Goal: Find specific page/section: Find specific page/section

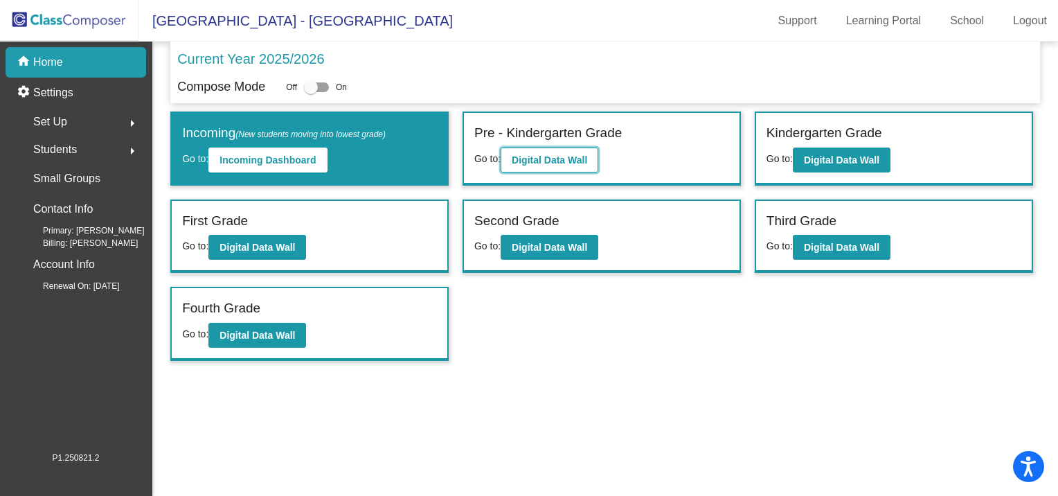
click at [533, 152] on button "Digital Data Wall" at bounding box center [550, 159] width 98 height 25
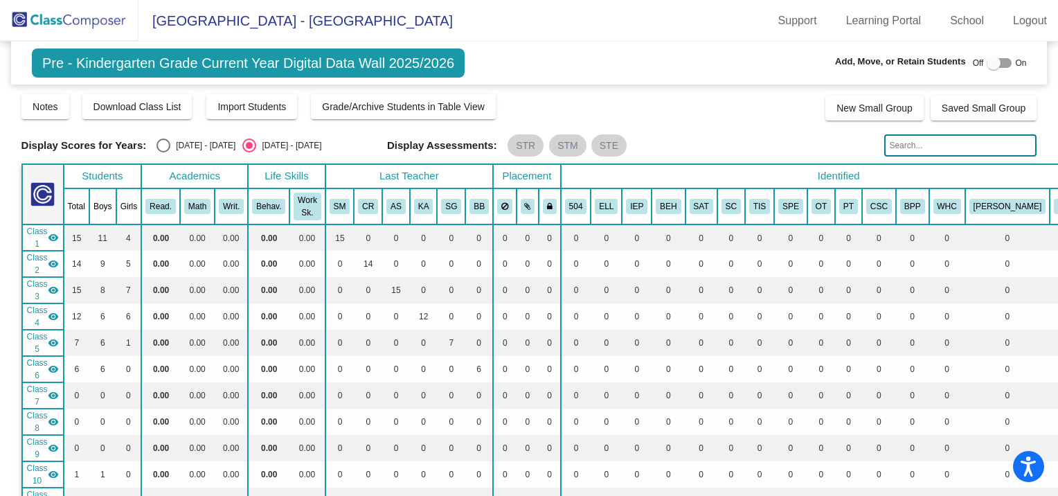
click at [954, 146] on input "text" at bounding box center [960, 145] width 152 height 22
type input "[PERSON_NAME]"
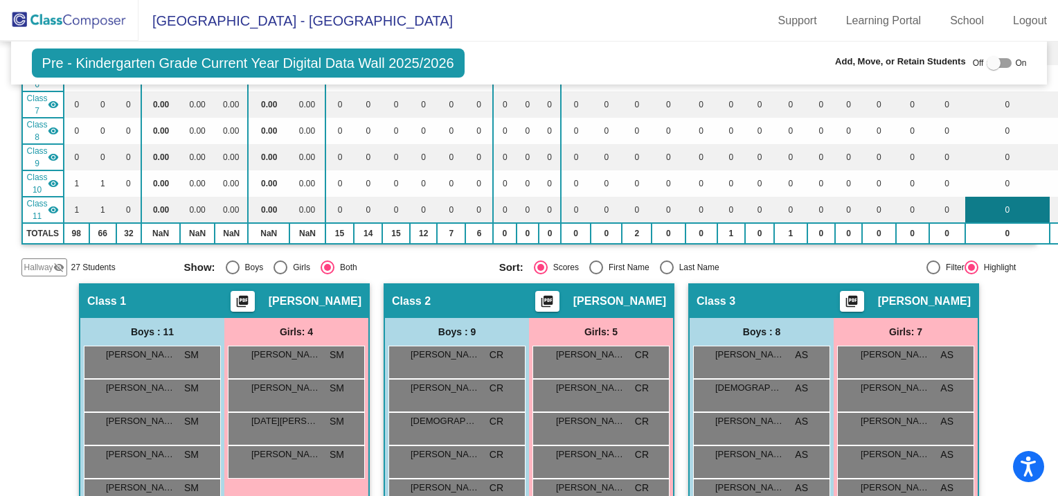
scroll to position [277, 0]
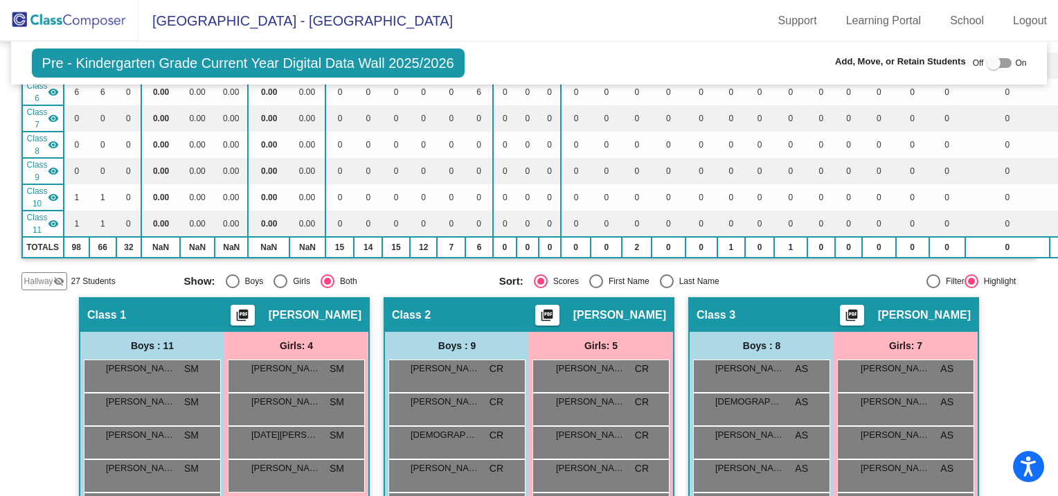
click at [53, 277] on mat-icon "visibility_off" at bounding box center [58, 281] width 11 height 11
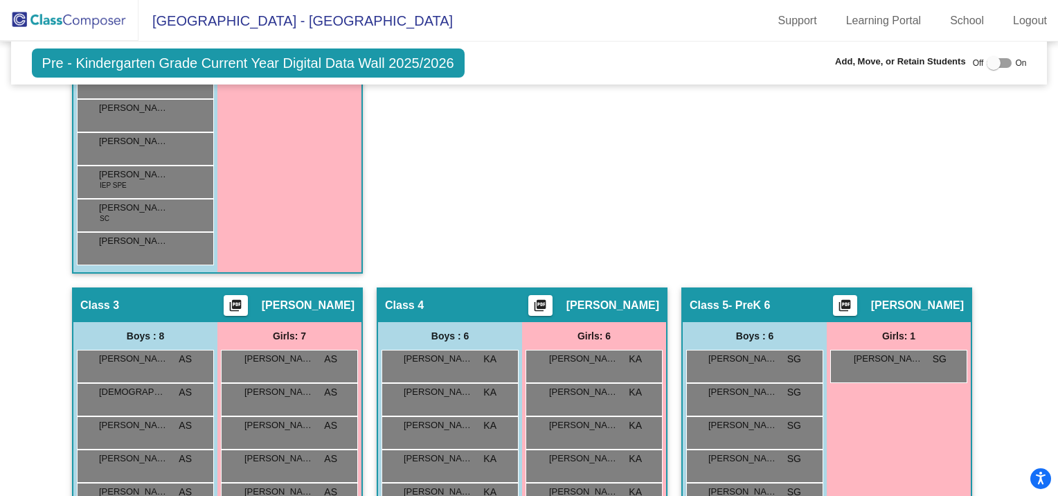
scroll to position [1007, 0]
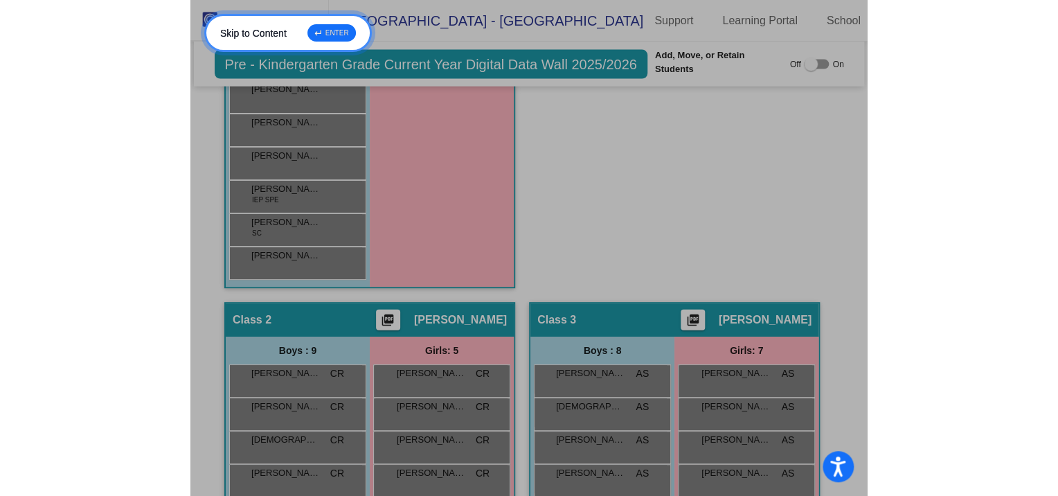
scroll to position [969, 0]
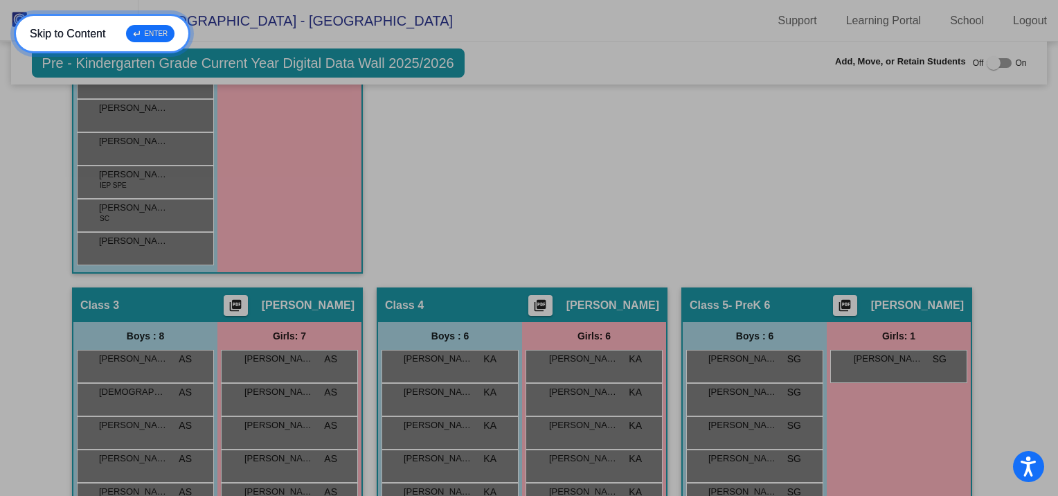
drag, startPoint x: 144, startPoint y: 30, endPoint x: 557, endPoint y: 224, distance: 455.7
click at [144, 30] on div "↵ ENTER" at bounding box center [150, 33] width 48 height 17
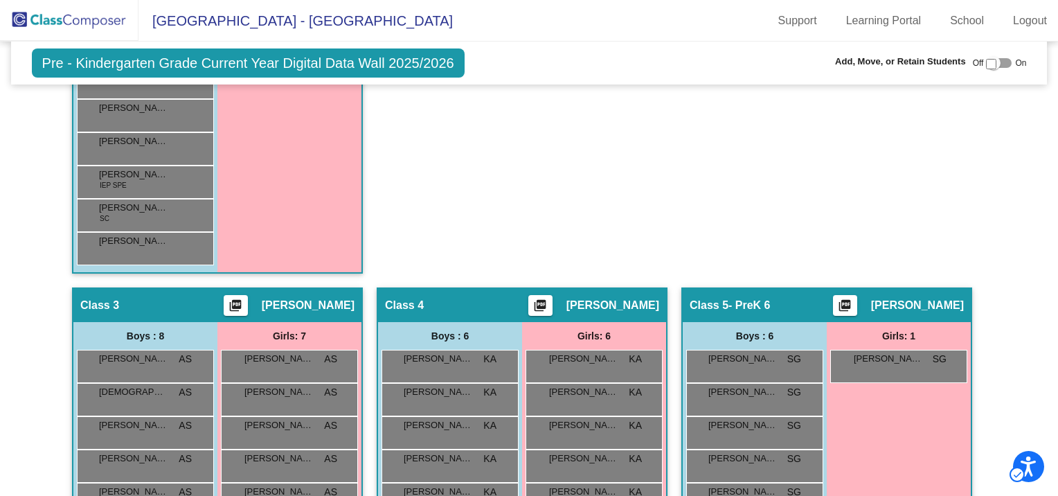
scroll to position [346, 0]
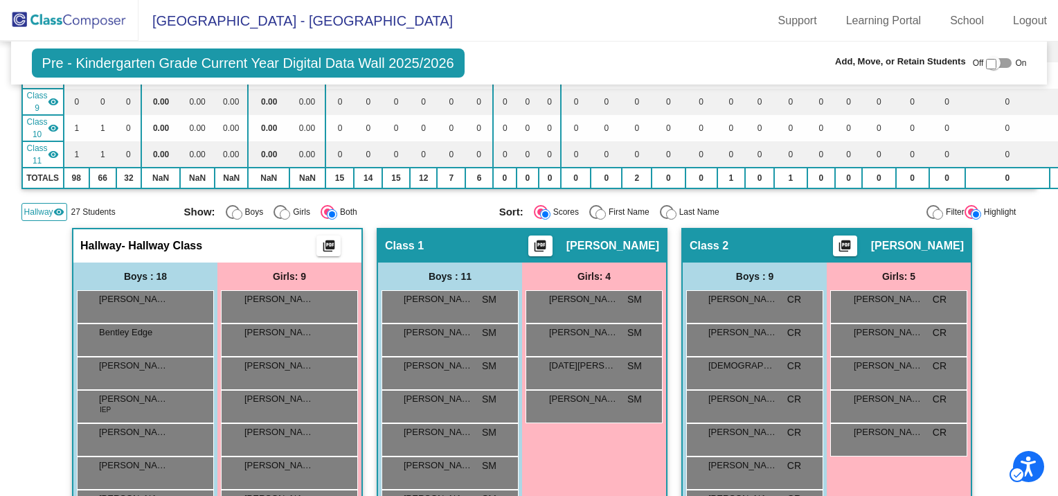
click at [622, 154] on td "0" at bounding box center [637, 154] width 30 height 26
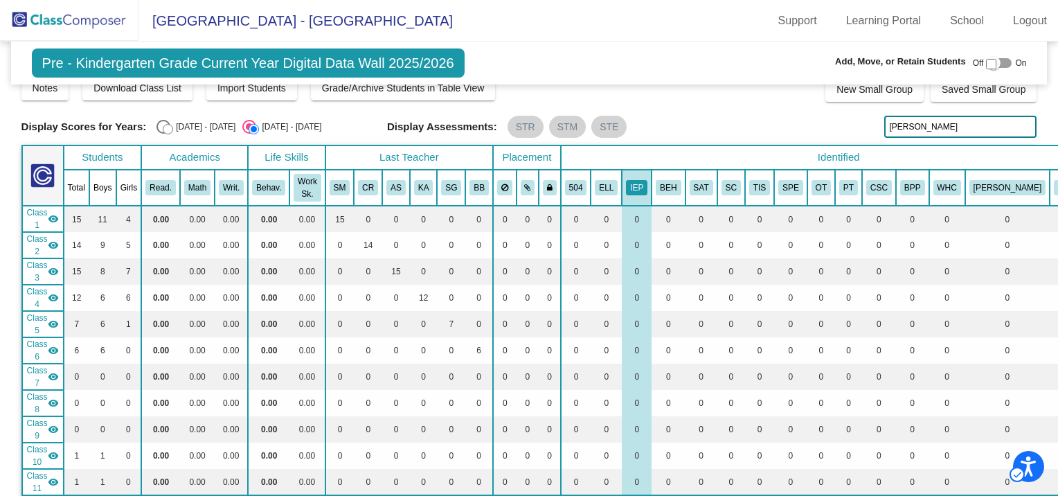
scroll to position [0, 0]
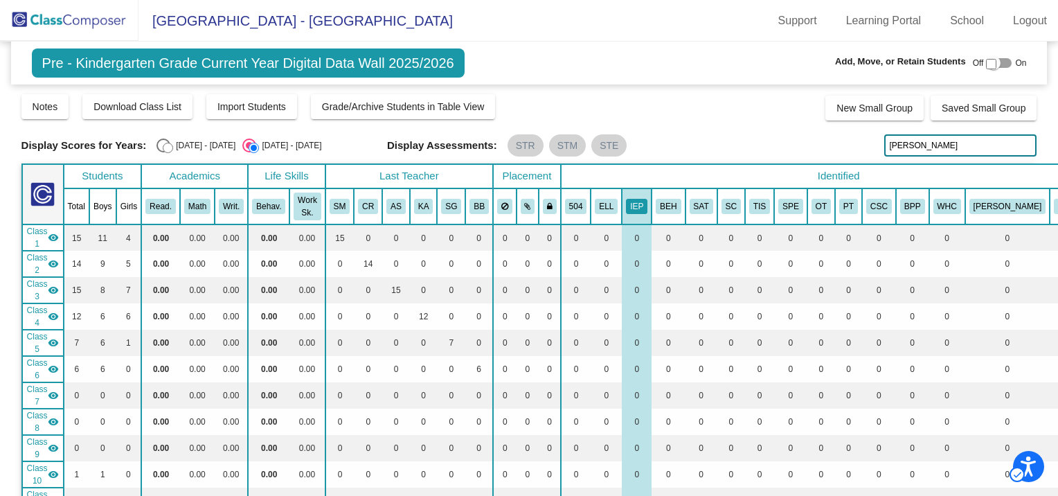
drag, startPoint x: 920, startPoint y: 145, endPoint x: 862, endPoint y: 146, distance: 57.5
click at [759, 146] on div "Display Scores for Years: [DATE] - [DATE] [DATE] - [DATE] Display Assessments: …" at bounding box center [529, 145] width 1016 height 22
drag, startPoint x: 920, startPoint y: 141, endPoint x: 909, endPoint y: 141, distance: 11.1
click at [920, 141] on input "[PERSON_NAME]" at bounding box center [960, 145] width 152 height 22
type input "G"
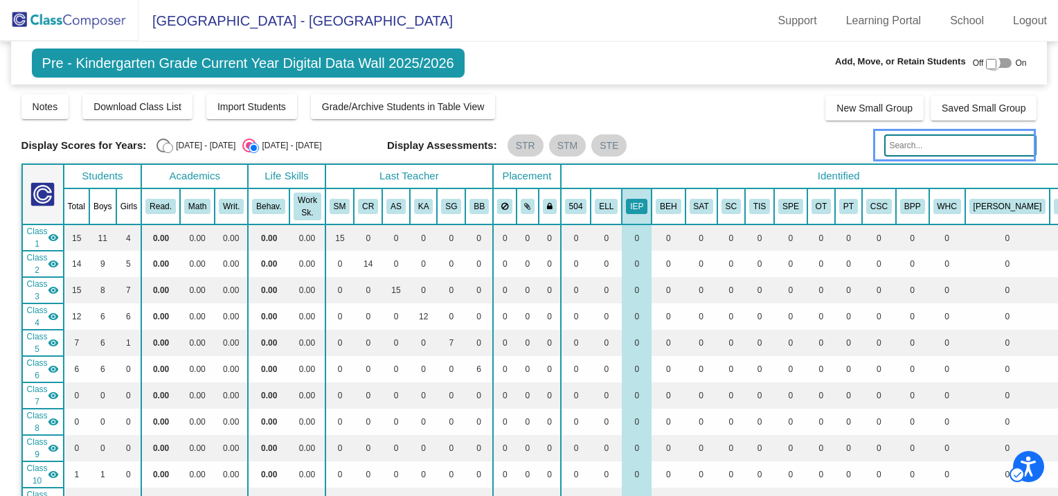
type input "G"
type input "[PERSON_NAME]"
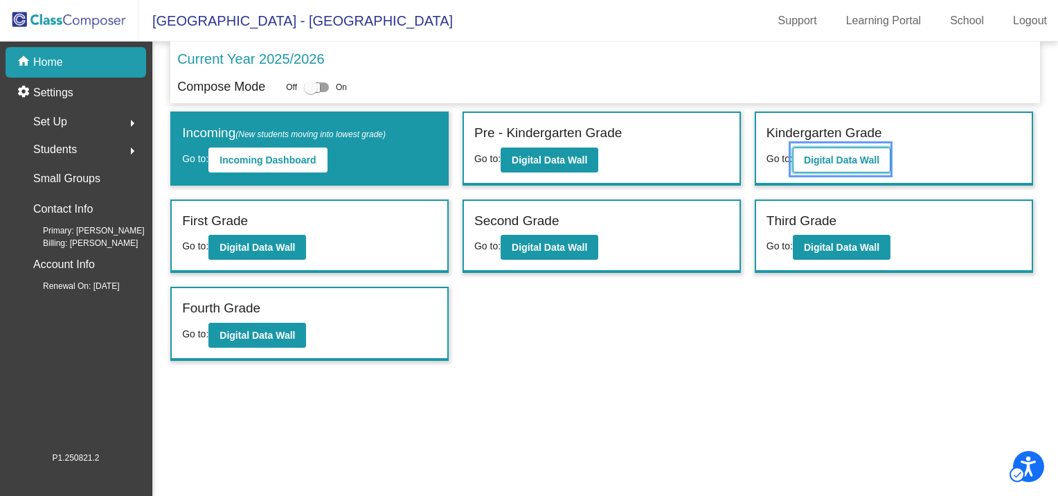
click at [828, 154] on b "Digital Data Wall" at bounding box center [841, 159] width 75 height 11
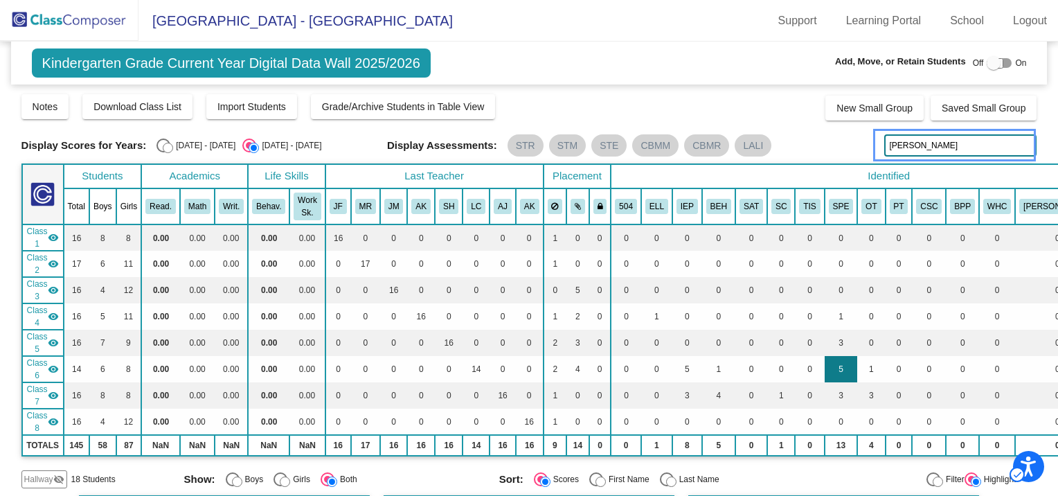
type input "[PERSON_NAME]"
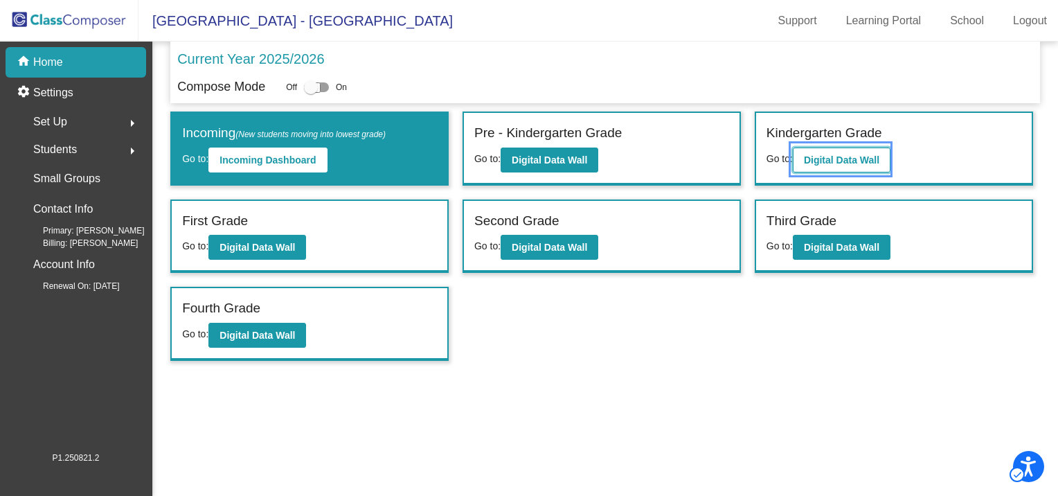
click at [842, 155] on b "Digital Data Wall" at bounding box center [841, 159] width 75 height 11
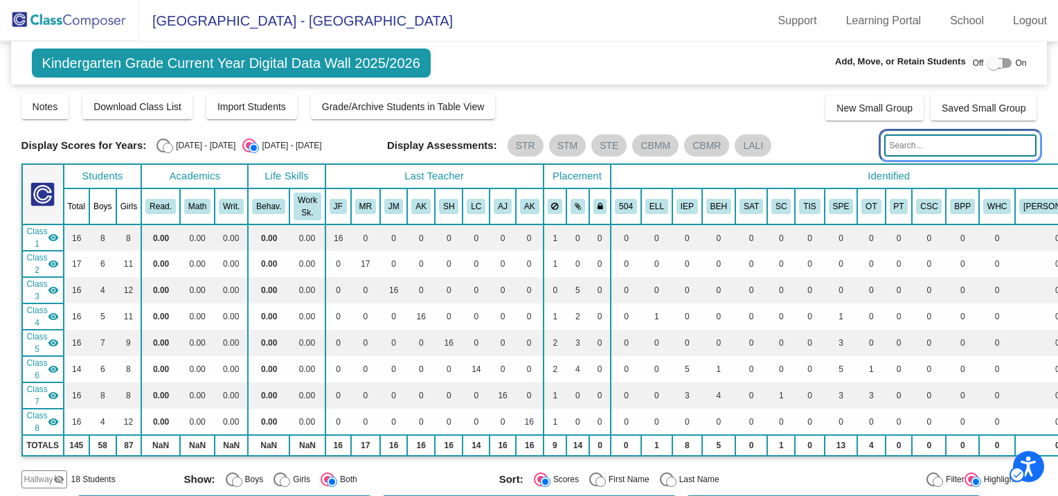
click at [896, 147] on input "Search..." at bounding box center [960, 145] width 152 height 22
click at [900, 142] on input "Search..." at bounding box center [960, 145] width 152 height 22
click at [928, 136] on input "Search..." at bounding box center [960, 145] width 152 height 22
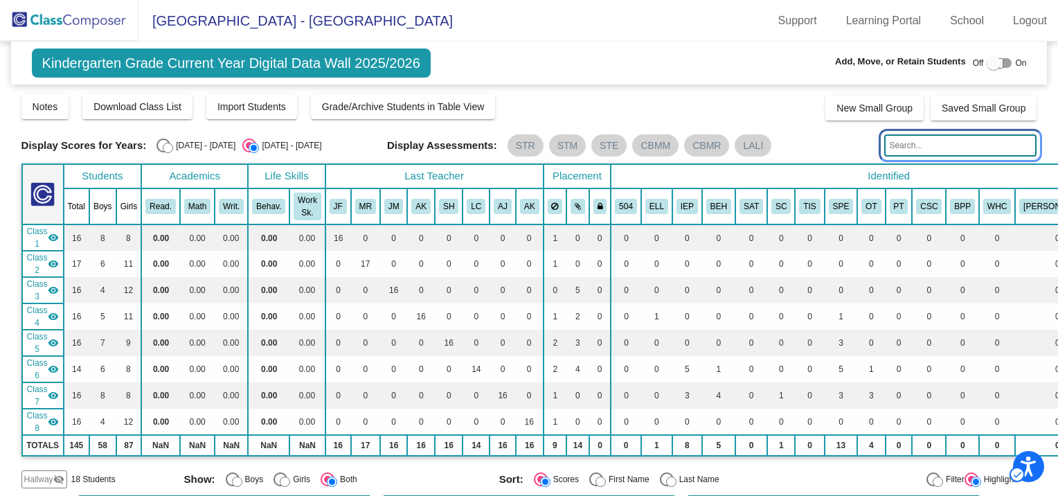
click at [928, 136] on input "Search..." at bounding box center [960, 145] width 152 height 22
click at [895, 144] on input "Search..." at bounding box center [960, 145] width 152 height 22
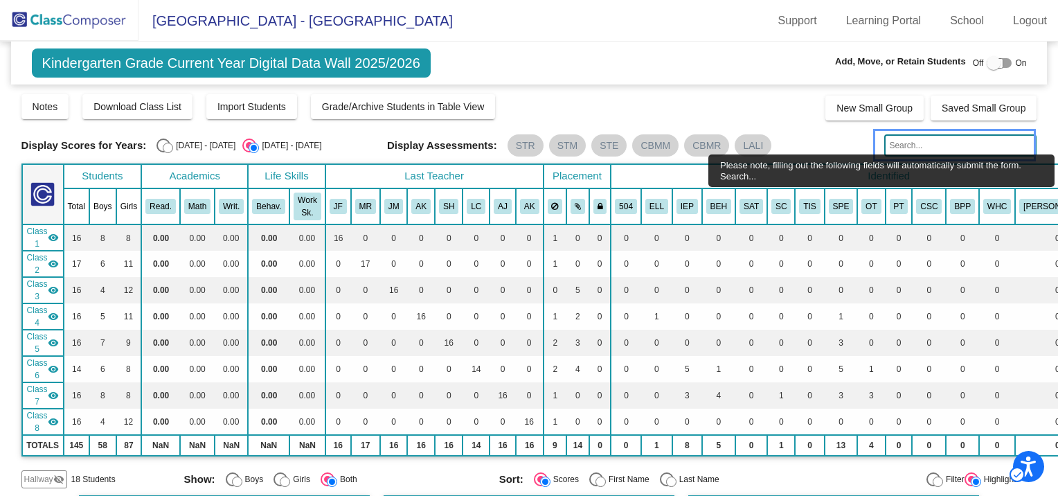
click at [920, 139] on input "Please note, filling out the following fields will automatically submit the for…" at bounding box center [960, 145] width 152 height 22
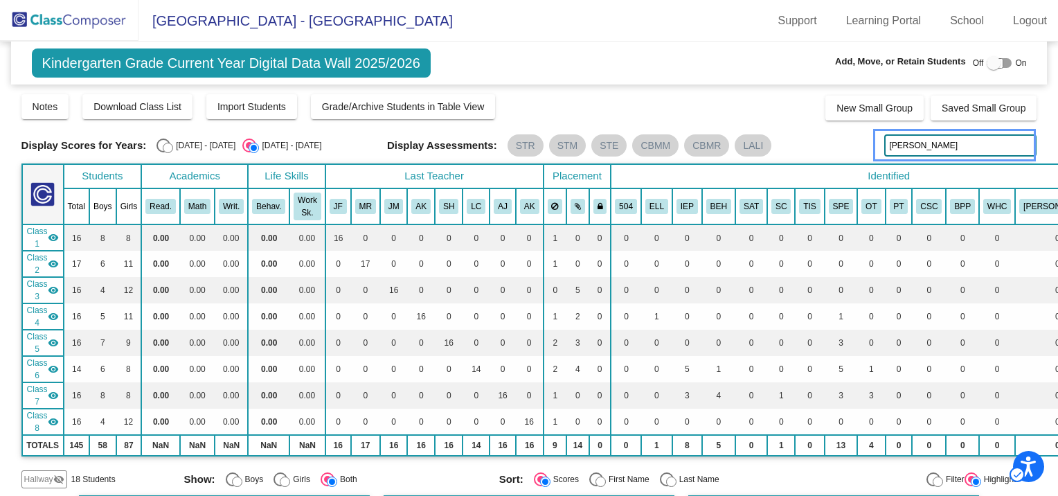
type input "[PERSON_NAME]"
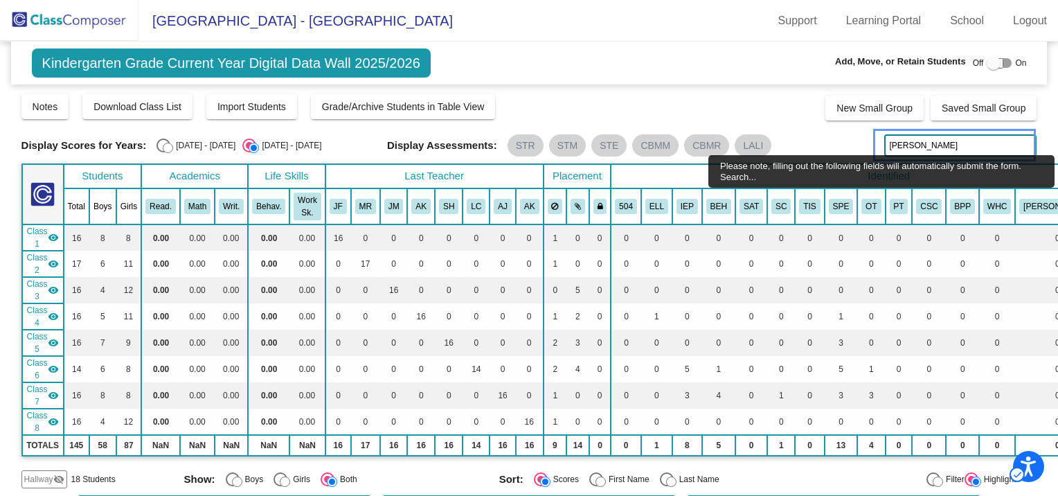
click at [946, 150] on input "[PERSON_NAME]" at bounding box center [960, 145] width 152 height 22
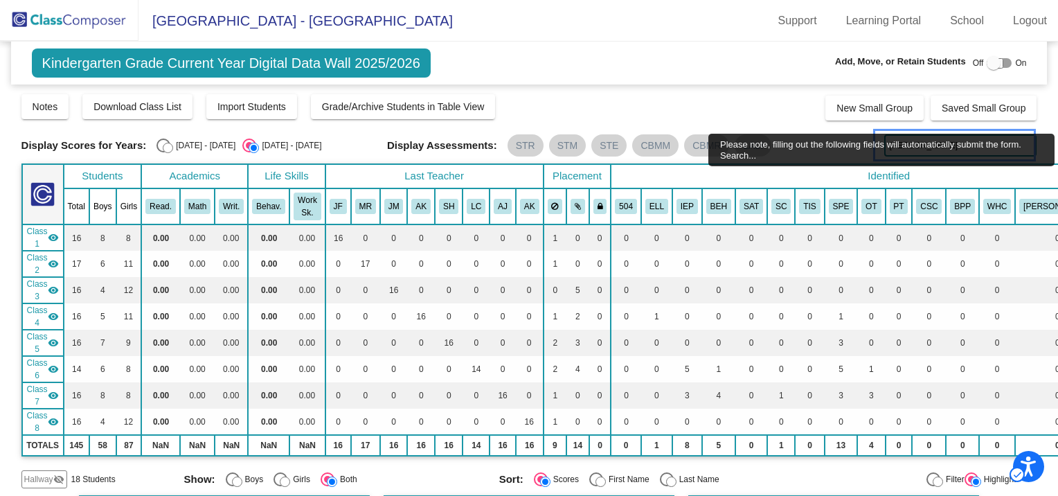
click at [916, 152] on input "[PERSON_NAME]" at bounding box center [960, 145] width 152 height 22
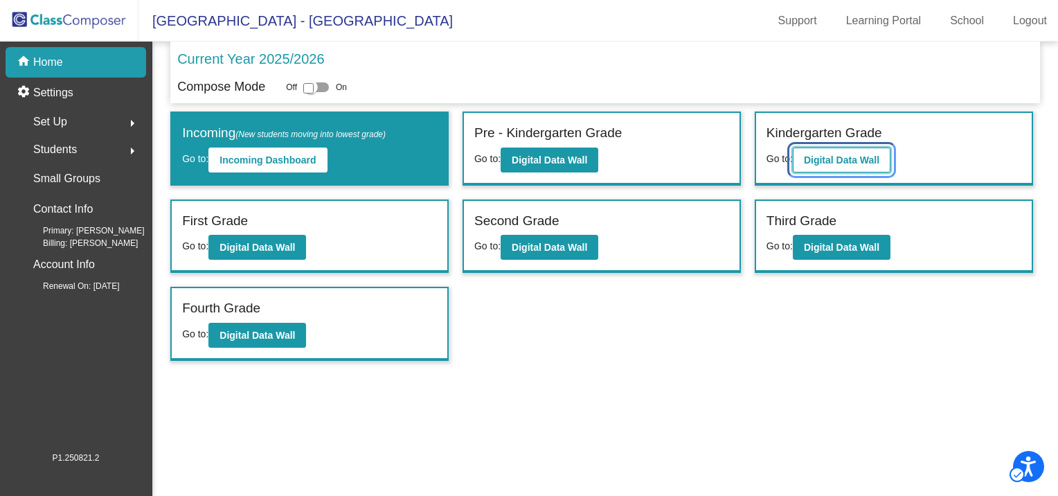
click at [843, 156] on b "Digital Data Wall" at bounding box center [841, 159] width 75 height 11
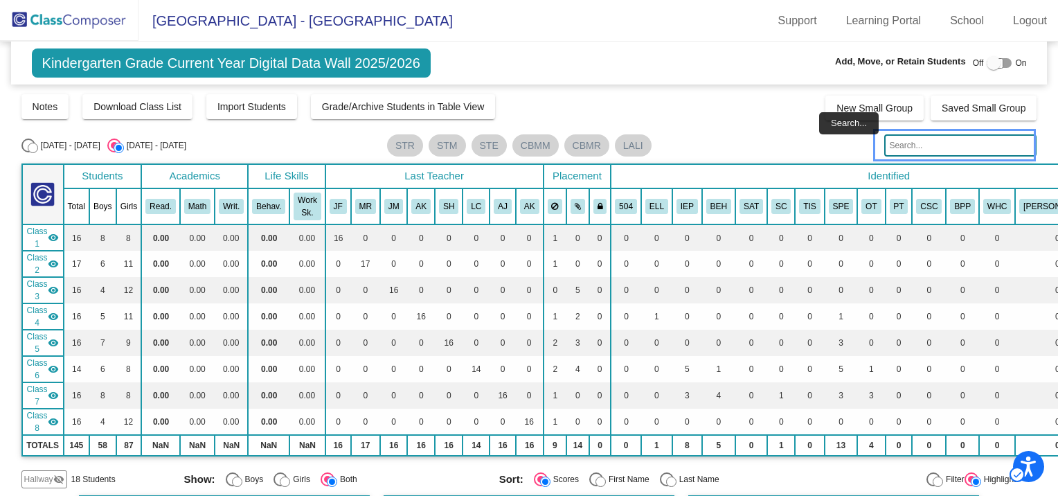
drag, startPoint x: 904, startPoint y: 143, endPoint x: 897, endPoint y: 144, distance: 7.0
click at [900, 143] on input "Search..." at bounding box center [960, 145] width 152 height 22
type input "gordon"
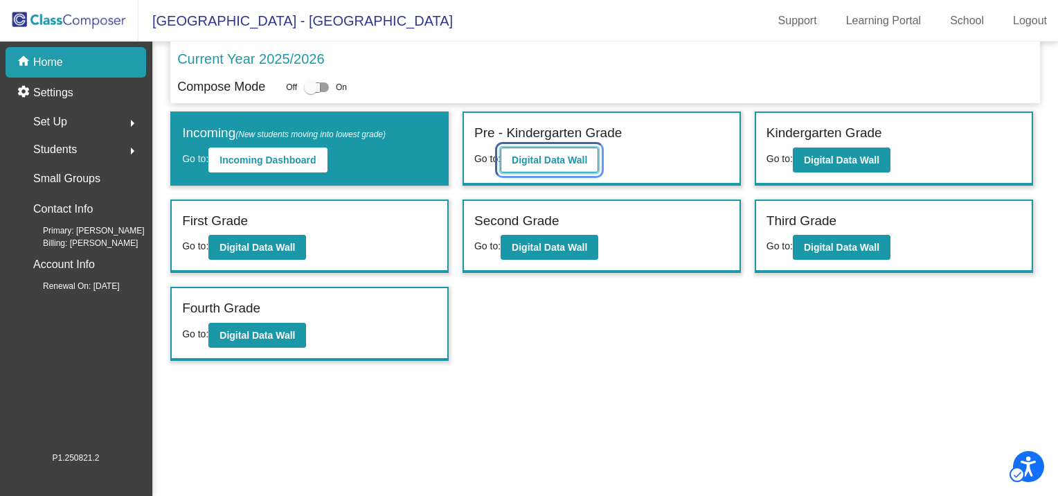
click at [561, 157] on b "Digital Data Wall" at bounding box center [549, 159] width 75 height 11
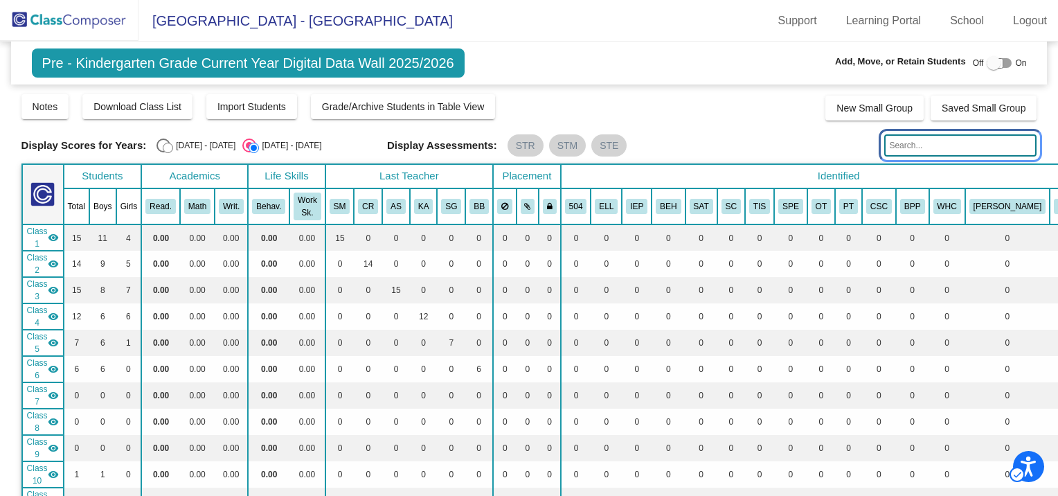
click at [914, 144] on input "text" at bounding box center [960, 145] width 152 height 22
click at [895, 145] on input "text" at bounding box center [960, 145] width 152 height 22
type input "gordon"
